Goal: Check status: Check status

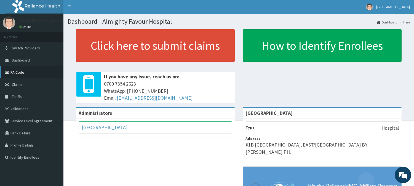
click at [18, 73] on link "PA Code" at bounding box center [31, 72] width 63 height 12
click at [14, 85] on span "Claims" at bounding box center [17, 84] width 11 height 5
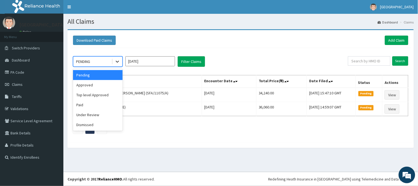
click at [118, 61] on icon at bounding box center [118, 62] width 6 height 6
click at [93, 84] on div "Approved" at bounding box center [98, 85] width 50 height 10
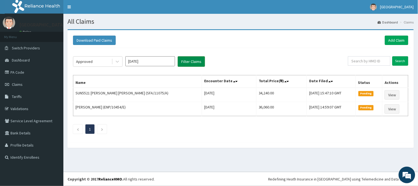
click at [191, 61] on button "Filter Claims" at bounding box center [191, 61] width 27 height 10
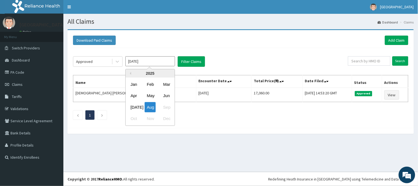
click at [159, 62] on input "[DATE]" at bounding box center [150, 61] width 50 height 10
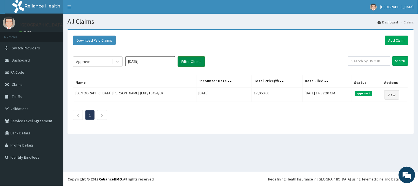
click at [189, 60] on button "Filter Claims" at bounding box center [191, 61] width 27 height 10
click at [191, 63] on button "Filter Claims" at bounding box center [191, 61] width 27 height 10
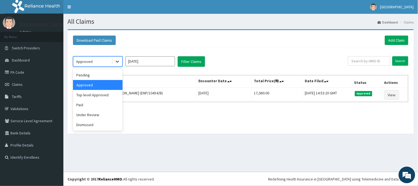
click at [116, 63] on icon at bounding box center [118, 62] width 6 height 6
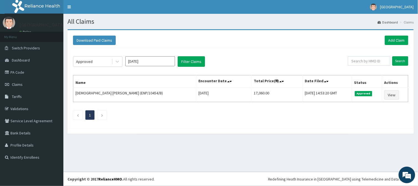
click at [271, 122] on div "Approved [DATE] Filter Claims Search Name Encounter Date Total Price(₦) Date Fi…" at bounding box center [240, 86] width 341 height 77
click at [117, 61] on icon at bounding box center [118, 62] width 6 height 6
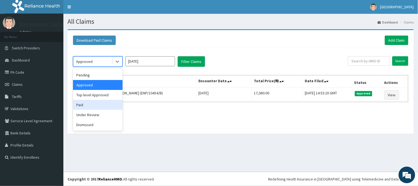
click at [90, 104] on div "Paid" at bounding box center [98, 105] width 50 height 10
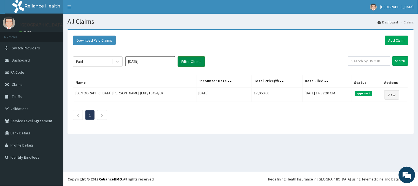
click at [189, 60] on button "Filter Claims" at bounding box center [191, 61] width 27 height 10
click at [189, 61] on button "Filter Claims" at bounding box center [191, 61] width 27 height 10
click at [116, 61] on icon at bounding box center [117, 62] width 3 height 2
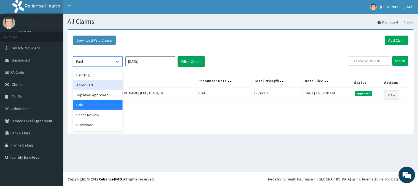
click at [98, 82] on div "Approved" at bounding box center [98, 85] width 50 height 10
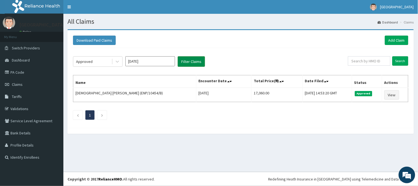
click at [197, 59] on button "Filter Claims" at bounding box center [191, 61] width 27 height 10
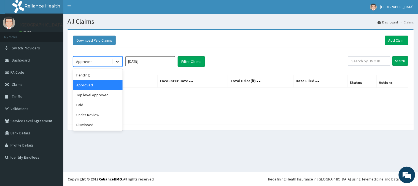
click at [115, 61] on icon at bounding box center [118, 62] width 6 height 6
click at [88, 97] on div "Top level Approved" at bounding box center [98, 95] width 50 height 10
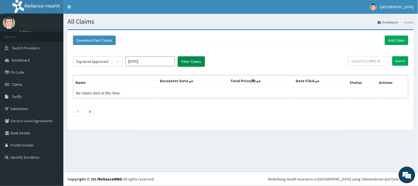
click at [191, 60] on button "Filter Claims" at bounding box center [191, 61] width 27 height 10
